Goal: Task Accomplishment & Management: Complete application form

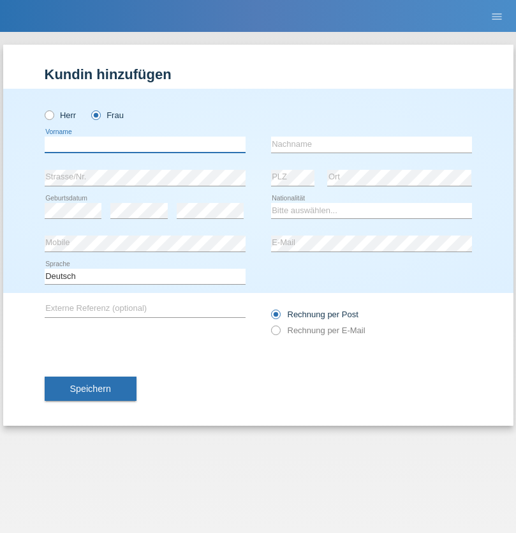
click at [145, 144] on input "text" at bounding box center [145, 145] width 201 height 16
type input "Selina"
click at [372, 144] on input "text" at bounding box center [371, 145] width 201 height 16
type input "Kasper"
select select "CH"
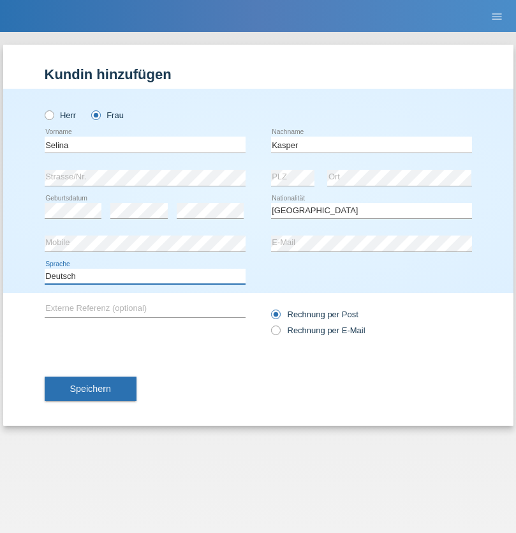
select select "en"
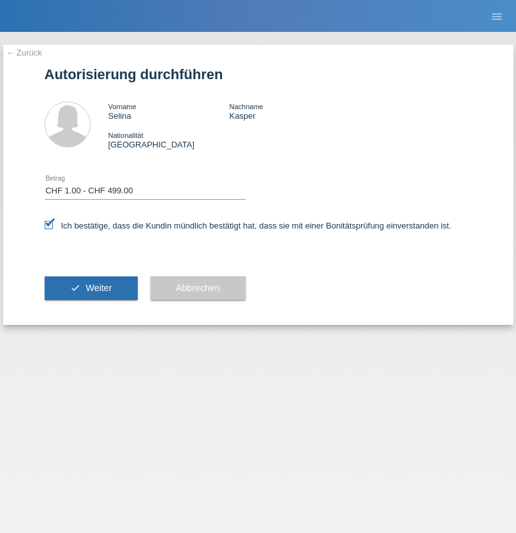
select select "1"
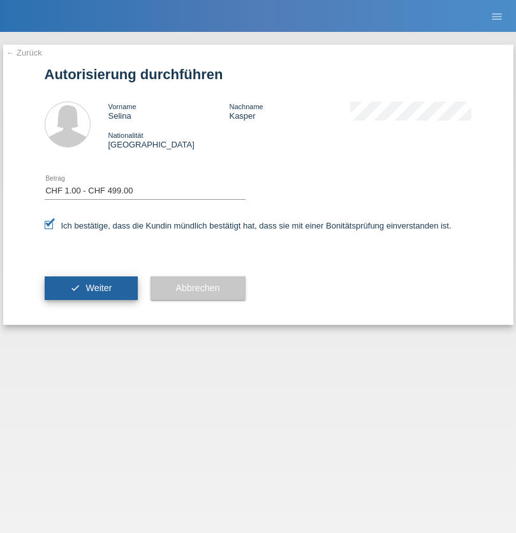
click at [91, 288] on span "Weiter" at bounding box center [99, 288] width 26 height 10
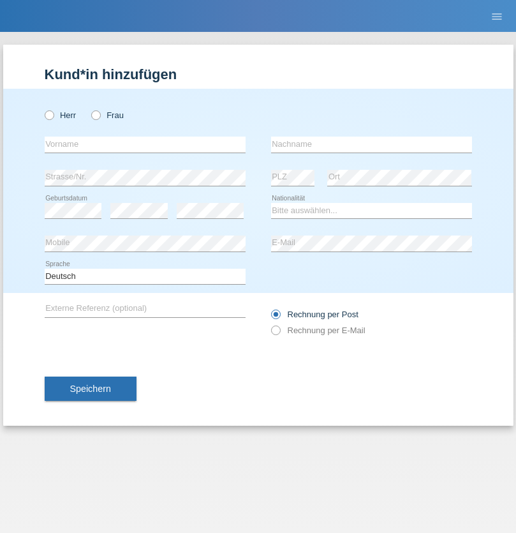
radio input "true"
click at [145, 144] on input "text" at bounding box center [145, 145] width 201 height 16
type input "David"
click at [372, 144] on input "text" at bounding box center [371, 145] width 201 height 16
type input "Nydegger"
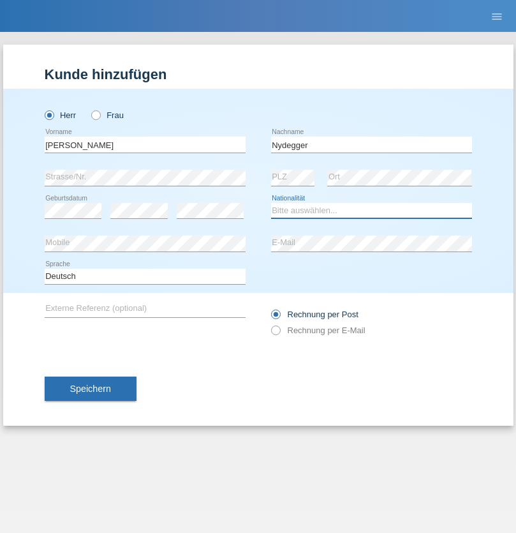
select select "CH"
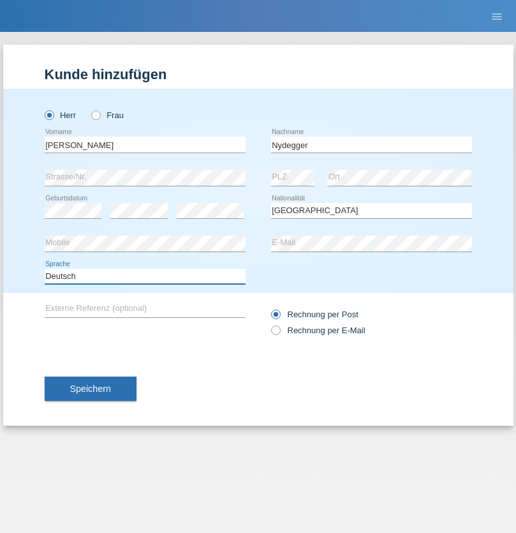
select select "en"
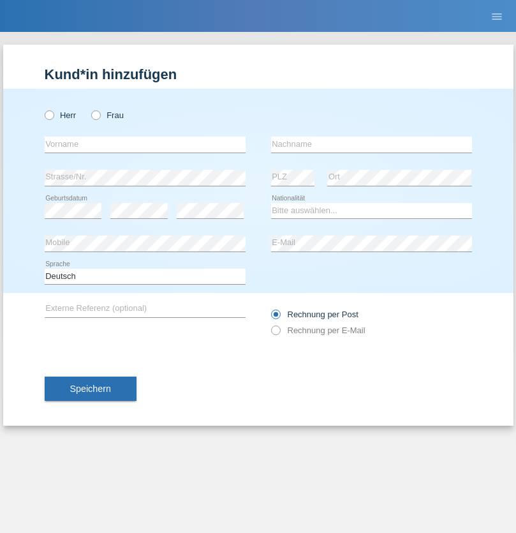
radio input "true"
click at [145, 144] on input "text" at bounding box center [145, 145] width 201 height 16
type input "Corinne"
click at [372, 144] on input "text" at bounding box center [371, 145] width 201 height 16
type input "Nydegger"
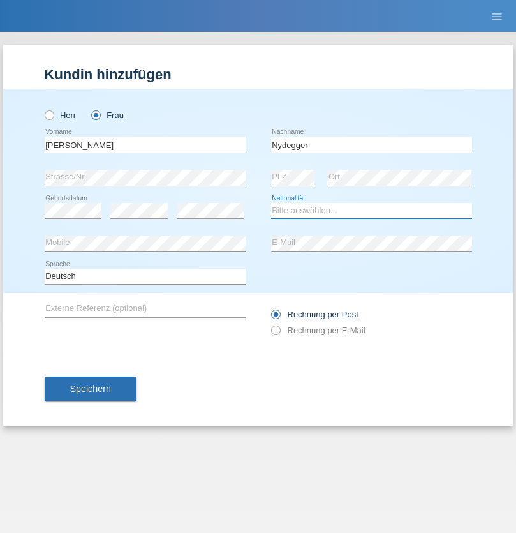
select select "CH"
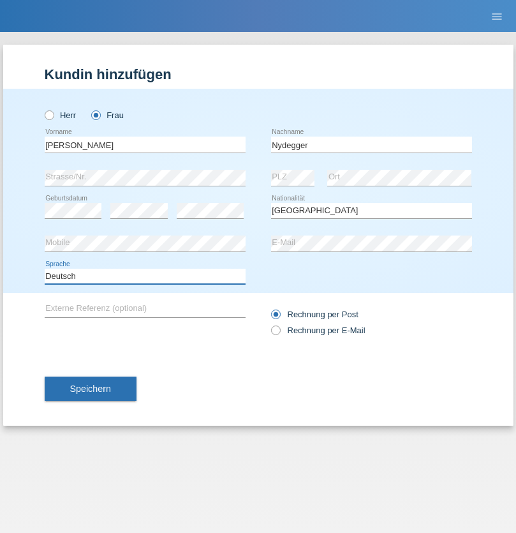
select select "en"
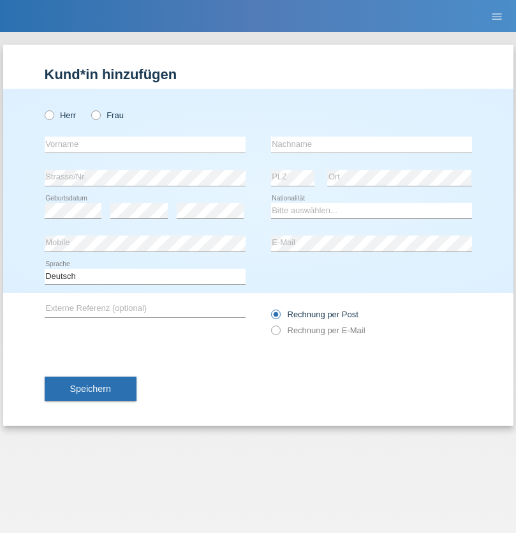
radio input "true"
click at [145, 144] on input "text" at bounding box center [145, 145] width 201 height 16
type input "Goekhan"
click at [372, 144] on input "text" at bounding box center [371, 145] width 201 height 16
type input "Akarsu"
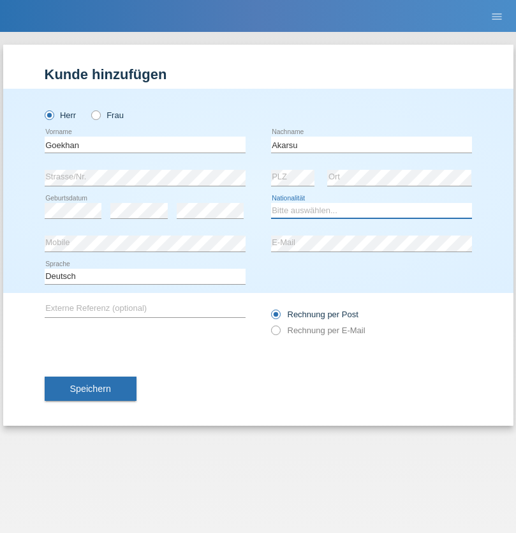
select select "AT"
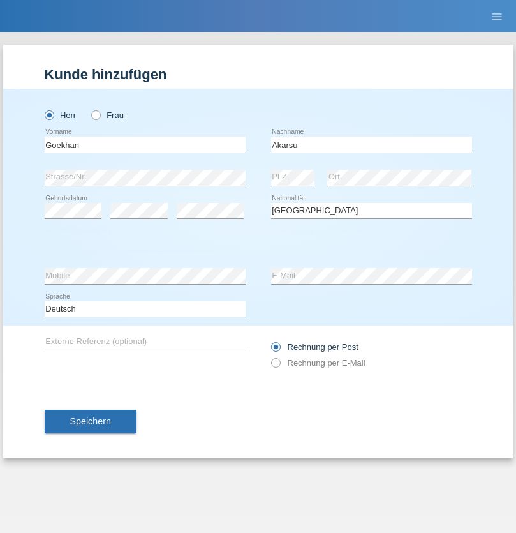
select select "C"
select select "01"
select select "05"
select select "2021"
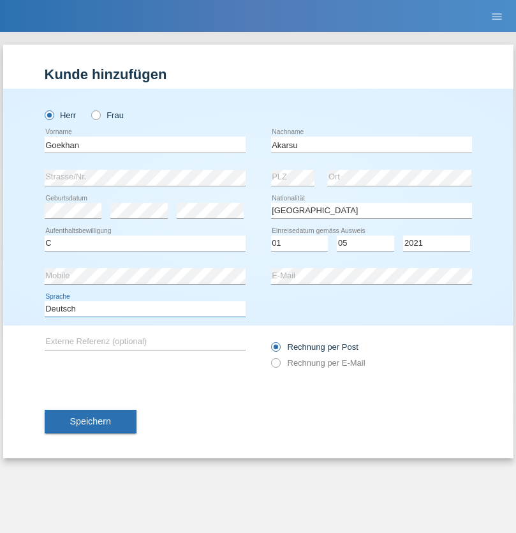
select select "en"
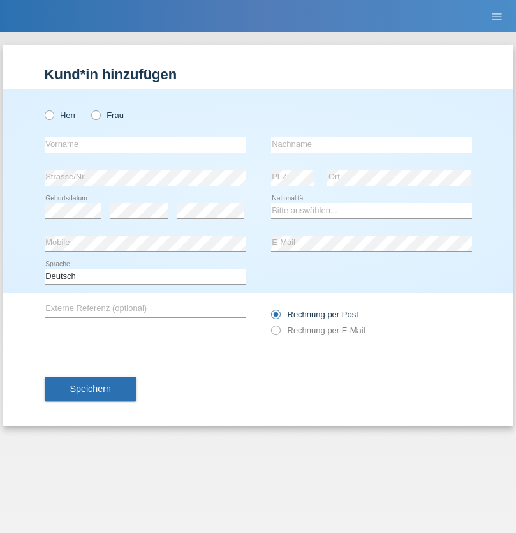
radio input "true"
click at [145, 144] on input "text" at bounding box center [145, 145] width 201 height 16
type input "[PERSON_NAME]"
click at [372, 144] on input "text" at bounding box center [371, 145] width 201 height 16
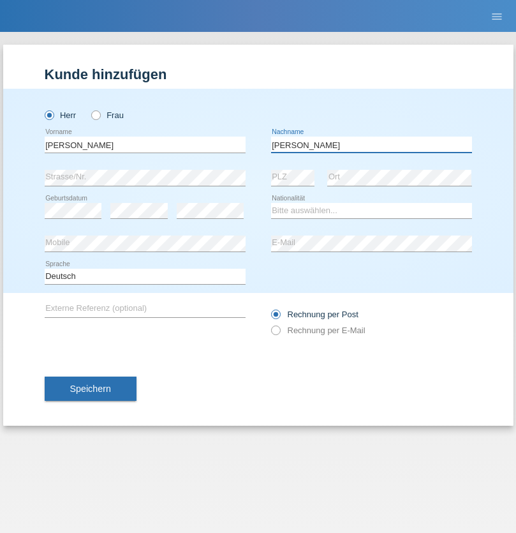
type input "Daniele"
select select "IT"
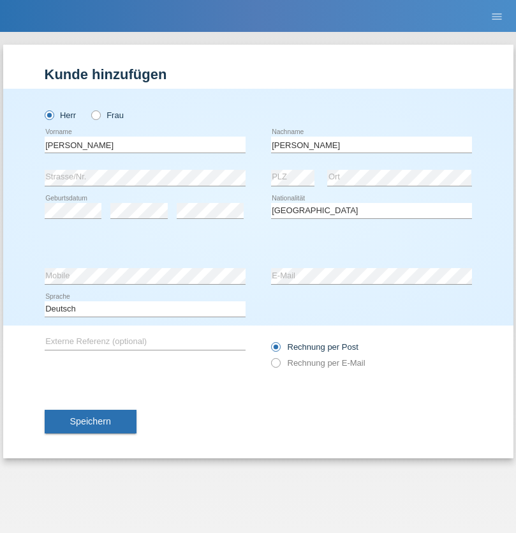
select select "C"
select select "22"
select select "06"
select select "1964"
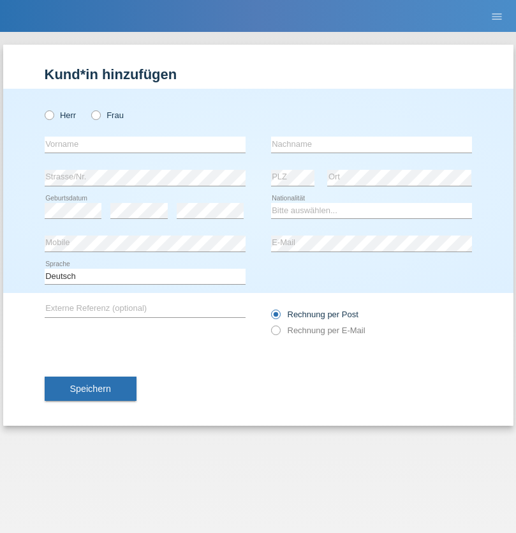
radio input "true"
click at [145, 144] on input "text" at bounding box center [145, 145] width 201 height 16
type input "[DATE]"
click at [372, 144] on input "text" at bounding box center [371, 145] width 201 height 16
type input "[PERSON_NAME]"
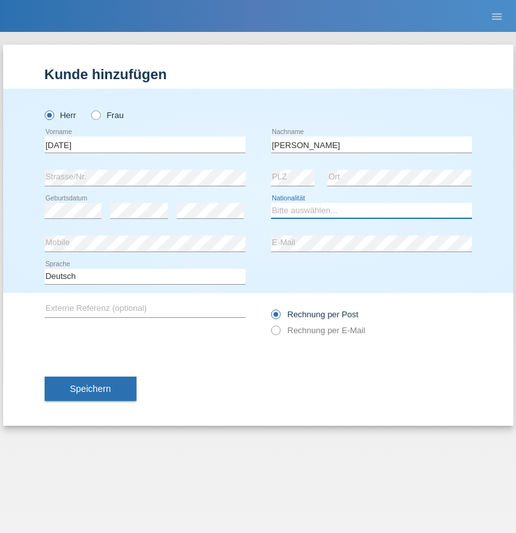
select select "IT"
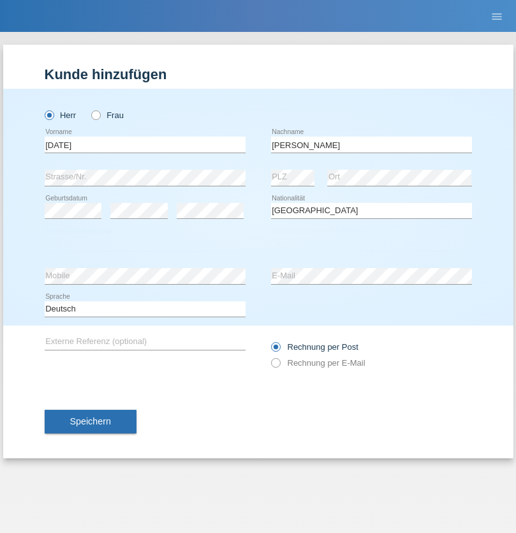
select select "C"
select select "01"
select select "05"
select select "2021"
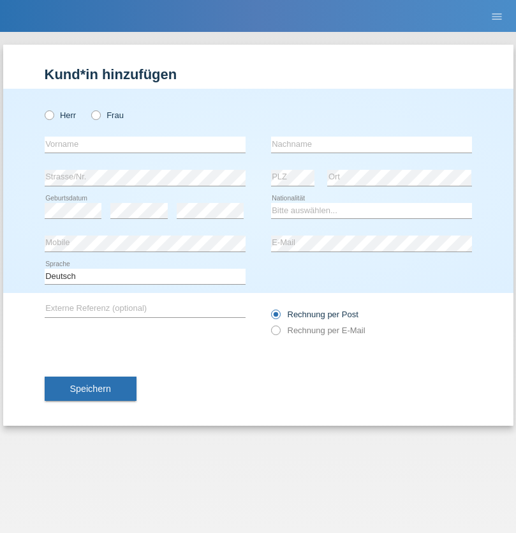
radio input "true"
click at [145, 144] on input "text" at bounding box center [145, 145] width 201 height 16
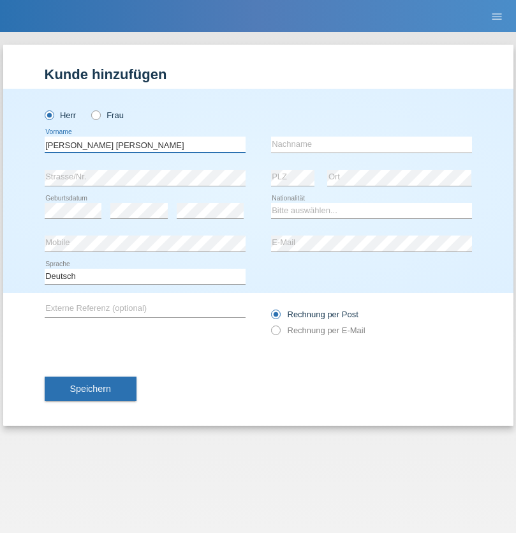
type input "[PERSON_NAME] [PERSON_NAME]"
click at [372, 144] on input "text" at bounding box center [371, 145] width 201 height 16
type input "Cislariu"
select select "CH"
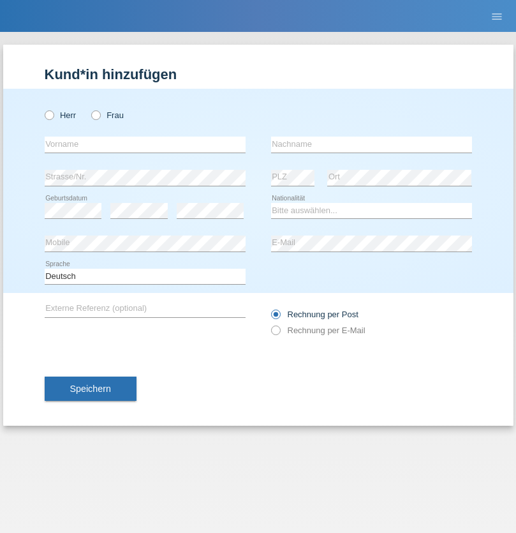
radio input "true"
select select "CH"
radio input "true"
click at [145, 144] on input "text" at bounding box center [145, 145] width 201 height 16
type input "Zsolt"
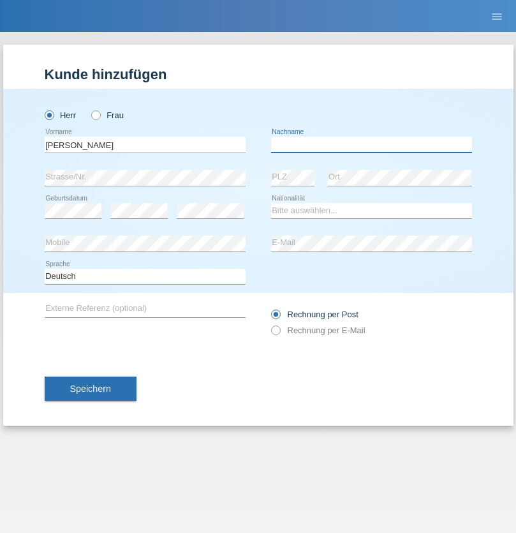
click at [372, 144] on input "text" at bounding box center [371, 145] width 201 height 16
type input "Kappelmayer"
select select "MG"
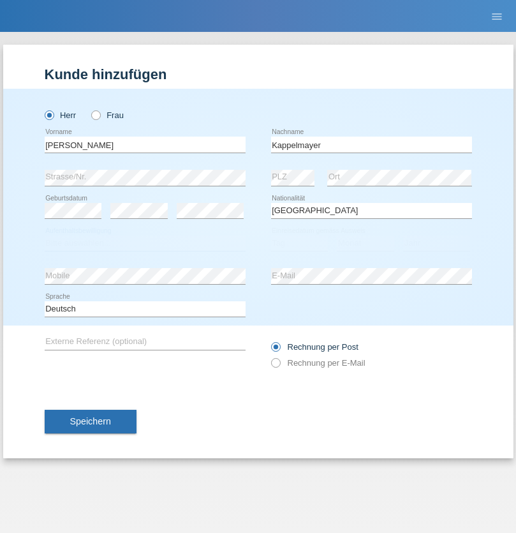
select select "C"
select select "31"
select select "08"
select select "2021"
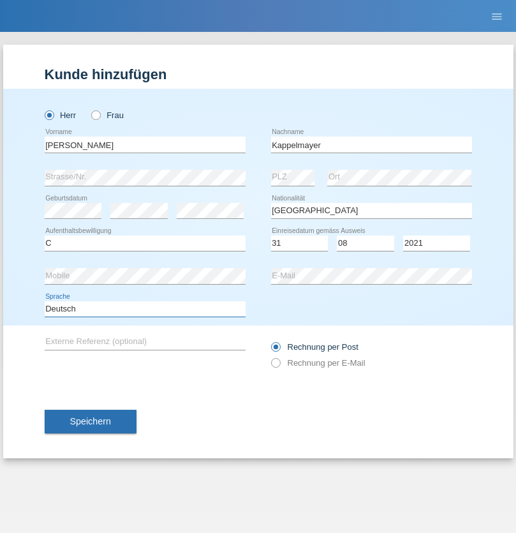
select select "en"
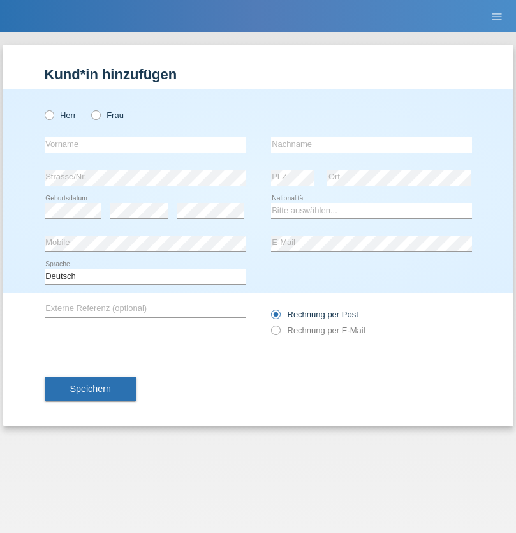
radio input "true"
click at [145, 144] on input "text" at bounding box center [145, 145] width 201 height 16
type input "firat"
click at [372, 144] on input "text" at bounding box center [371, 145] width 201 height 16
type input "kara"
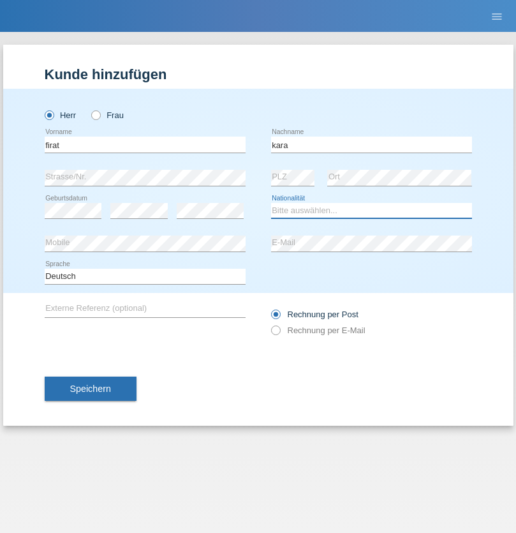
select select "CH"
radio input "true"
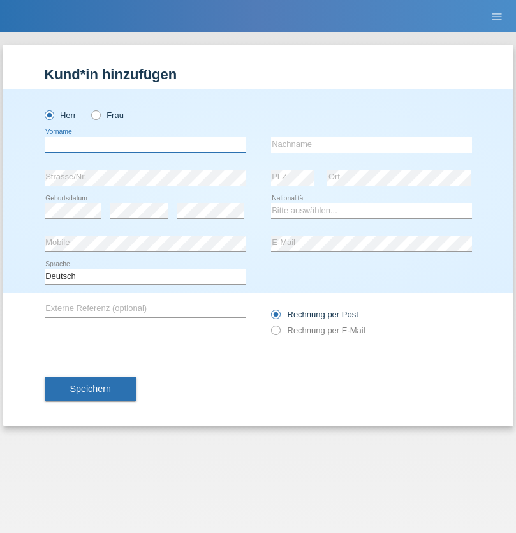
click at [145, 144] on input "text" at bounding box center [145, 145] width 201 height 16
type input "Jean Panda"
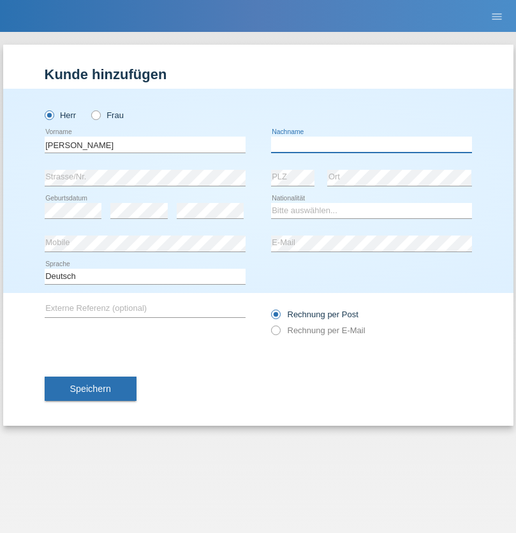
click at [372, 144] on input "text" at bounding box center [371, 145] width 201 height 16
type input "Panda nzinga"
select select "MN"
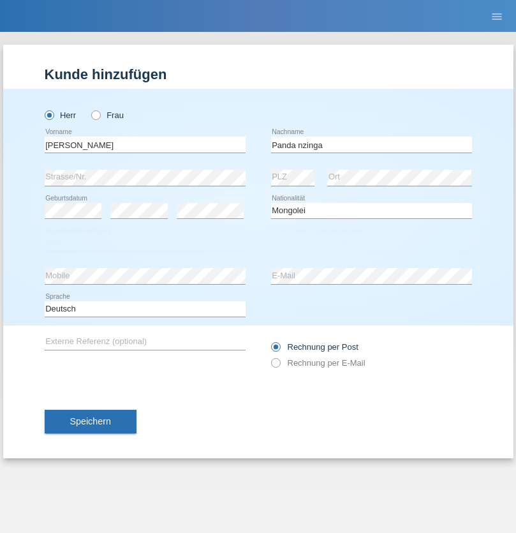
select select "C"
select select "28"
select select "11"
select select "2001"
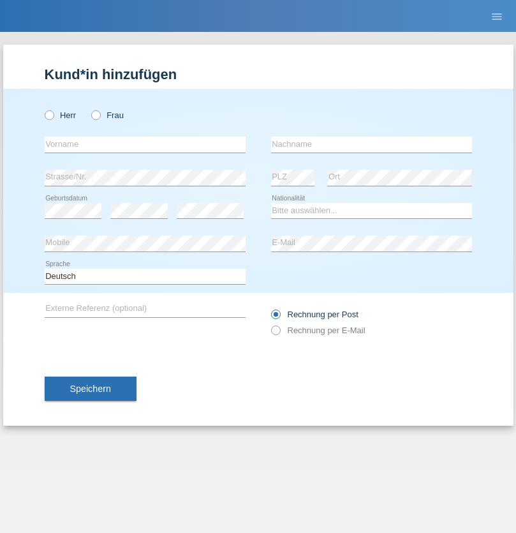
radio input "true"
select select "HU"
select select "C"
select select "30"
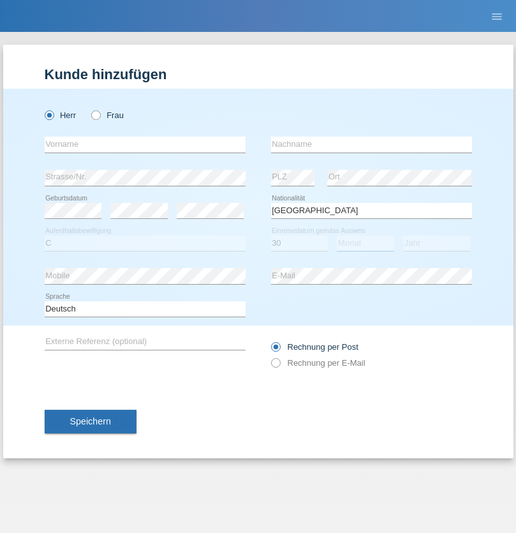
select select "10"
select select "2021"
